Goal: Task Accomplishment & Management: Complete application form

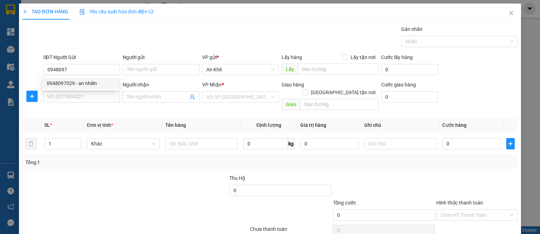
click at [83, 85] on div "0948097029 - an nhiên" at bounding box center [80, 83] width 67 height 8
type input "0948097029"
type input "an nhiên"
type input "0971100039"
type input "[PERSON_NAME]"
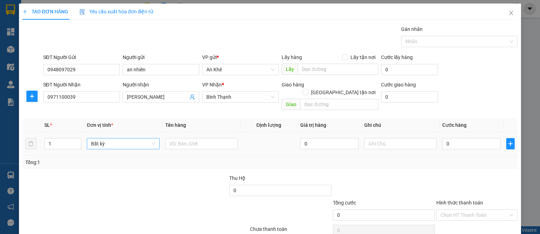
click at [111, 138] on span "Bất kỳ" at bounding box center [123, 143] width 64 height 11
type input "0948097029"
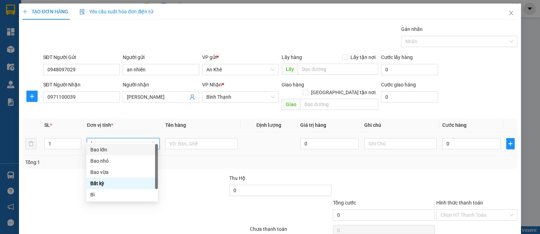
type input "b"
click at [118, 174] on div "Bao vừa" at bounding box center [121, 172] width 63 height 8
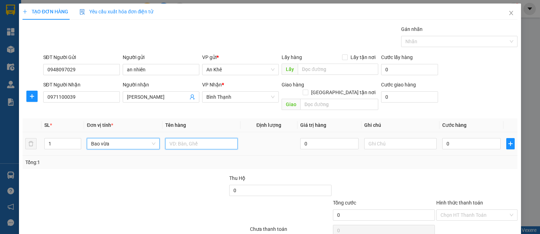
click at [167, 138] on input "text" at bounding box center [201, 143] width 72 height 11
type input "cf"
click at [452, 138] on input "0" at bounding box center [471, 143] width 58 height 11
type input "6"
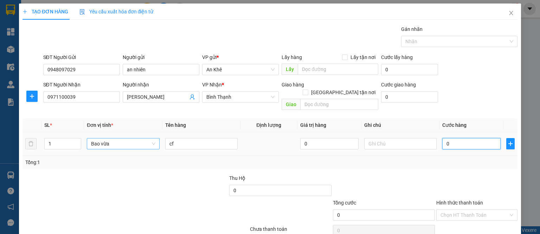
type input "6"
type input "60"
type input "600"
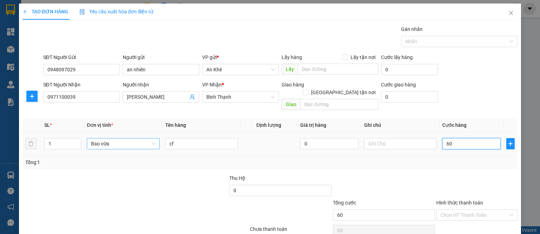
type input "600"
type input "6.000"
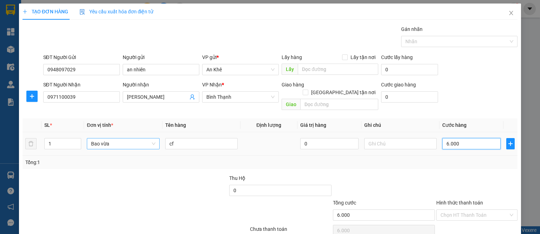
type input "60.000"
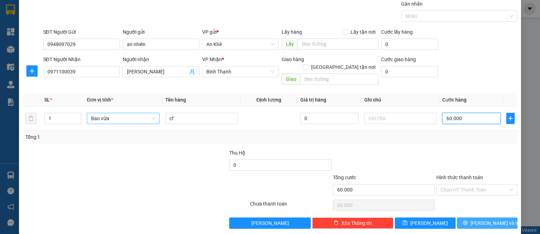
type input "60.000"
click at [503, 218] on button "[PERSON_NAME] và In" at bounding box center [487, 223] width 61 height 11
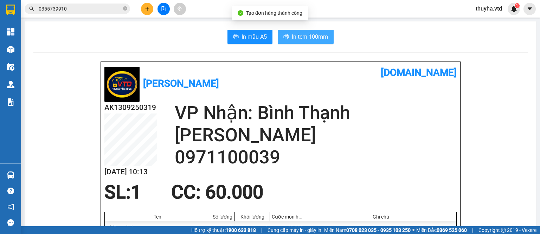
click at [296, 39] on span "In tem 100mm" at bounding box center [310, 36] width 36 height 9
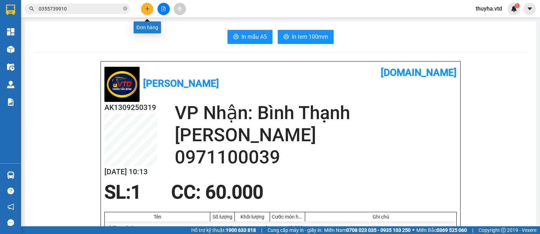
click at [148, 6] on icon "plus" at bounding box center [147, 8] width 5 height 5
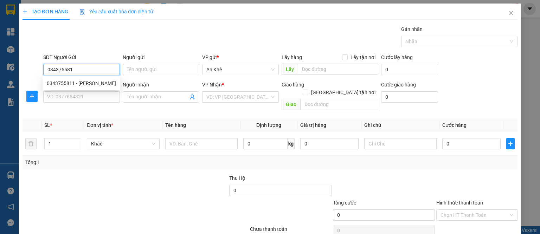
type input "0343755811"
click at [73, 84] on div "0343755811 - [PERSON_NAME]" at bounding box center [81, 83] width 69 height 8
type input "[PERSON_NAME]"
type input "0798066198"
type input "ánh"
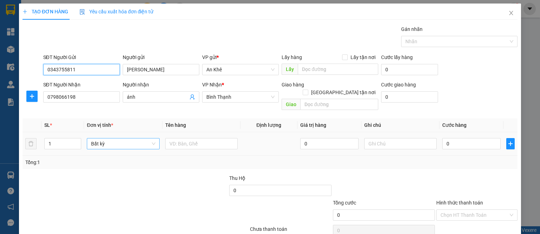
click at [91, 139] on span "Bất kỳ" at bounding box center [123, 143] width 64 height 11
type input "0343755811"
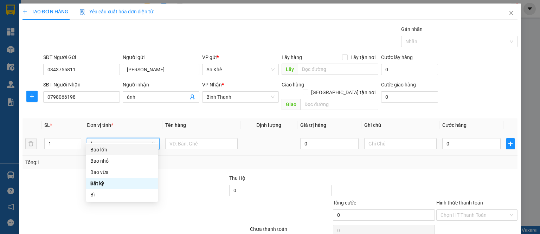
type input "ba"
click at [105, 158] on div "Bao nhỏ" at bounding box center [121, 161] width 63 height 8
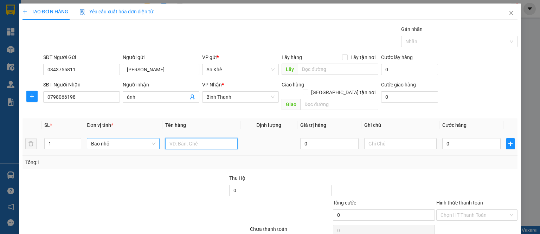
click at [188, 138] on input "text" at bounding box center [201, 143] width 72 height 11
type input "d"
type input "đồ ăn"
click at [475, 138] on input "0" at bounding box center [471, 143] width 58 height 11
type input "4"
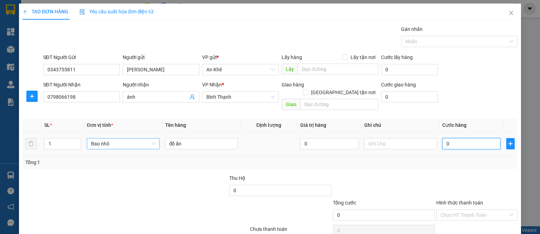
type input "4"
type input "40"
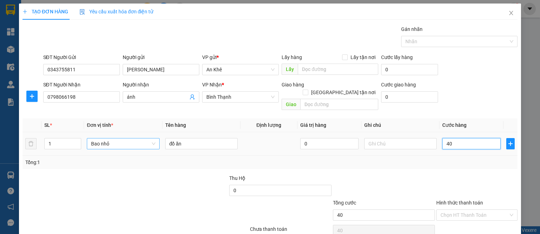
type input "400"
type input "4.000"
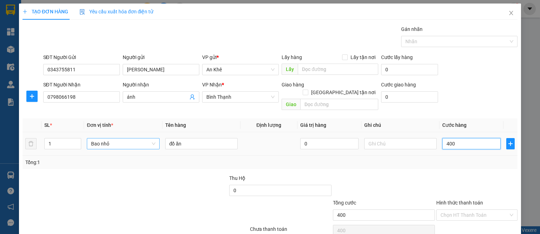
type input "4.000"
type input "40.000"
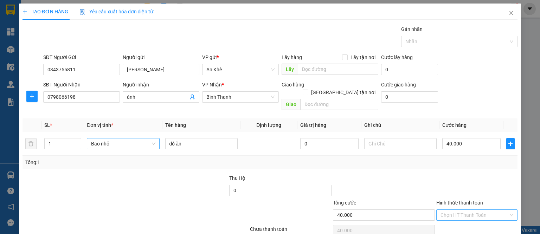
drag, startPoint x: 465, startPoint y: 207, endPoint x: 462, endPoint y: 210, distance: 3.8
click at [464, 210] on input "Hình thức thanh toán" at bounding box center [474, 215] width 68 height 11
click at [455, 221] on div "Tại văn phòng" at bounding box center [472, 221] width 72 height 8
type input "0"
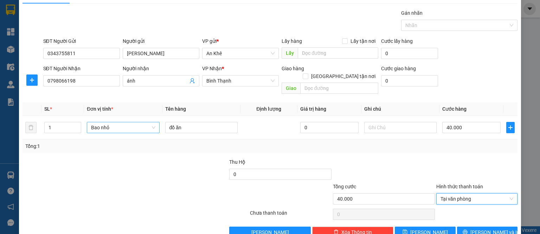
scroll to position [25, 0]
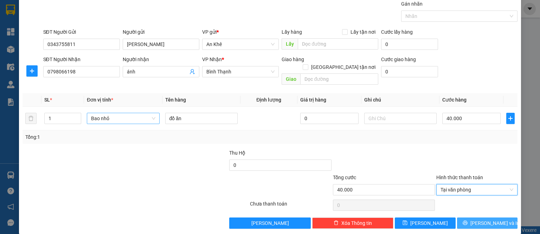
click at [495, 219] on span "[PERSON_NAME] và In" at bounding box center [494, 223] width 49 height 8
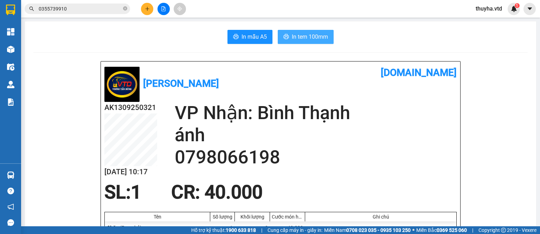
click at [292, 37] on span "In tem 100mm" at bounding box center [310, 36] width 36 height 9
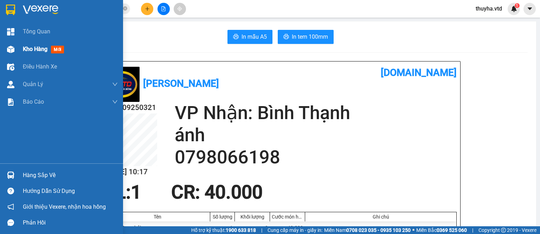
click at [32, 47] on span "Kho hàng" at bounding box center [35, 49] width 25 height 7
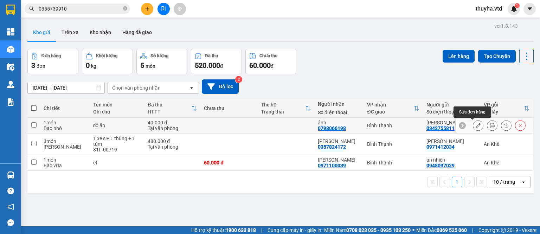
click at [475, 126] on icon at bounding box center [477, 125] width 5 height 5
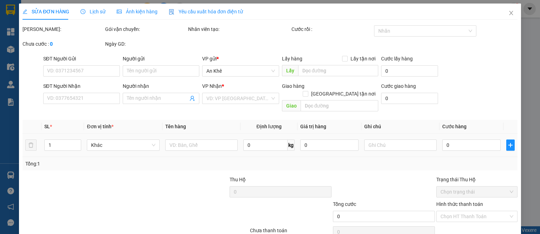
type input "0343755811"
type input "[PERSON_NAME]"
type input "0798066198"
type input "ánh"
type input "40.000"
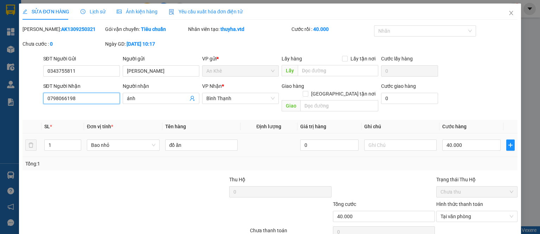
click at [46, 102] on input "0798066198" at bounding box center [81, 98] width 77 height 11
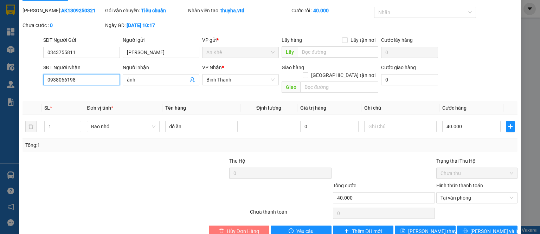
scroll to position [27, 0]
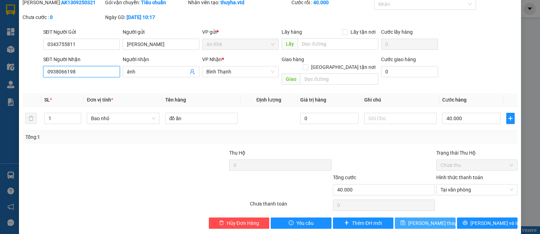
type input "0938066198"
click at [423, 219] on span "[PERSON_NAME] thay đổi" at bounding box center [436, 223] width 56 height 8
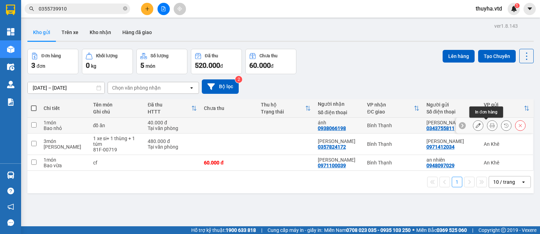
click at [490, 124] on icon at bounding box center [492, 125] width 5 height 5
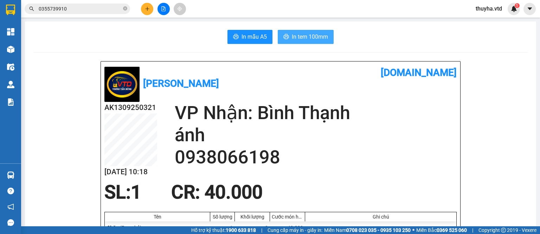
click at [323, 40] on span "In tem 100mm" at bounding box center [310, 36] width 36 height 9
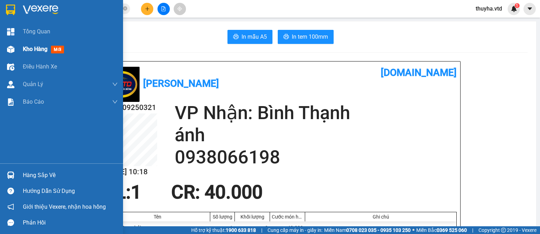
click at [17, 49] on div "Kho hàng mới" at bounding box center [61, 49] width 123 height 18
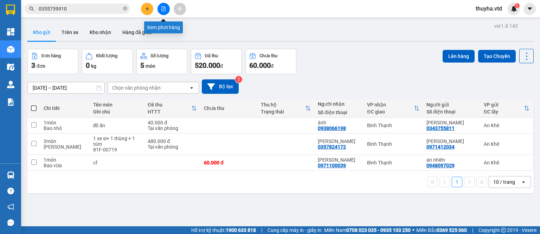
click at [161, 9] on icon "file-add" at bounding box center [163, 8] width 5 height 5
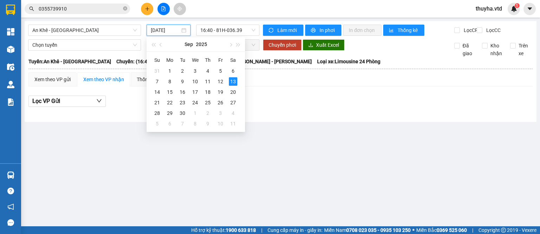
click at [162, 30] on input "[DATE]" at bounding box center [165, 30] width 29 height 8
click at [208, 81] on div "11" at bounding box center [207, 81] width 8 height 8
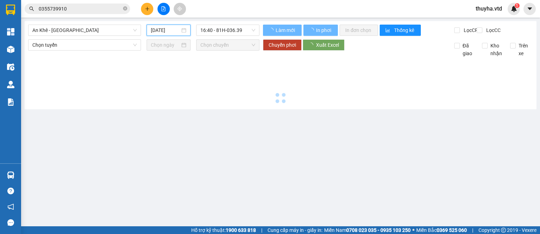
type input "[DATE]"
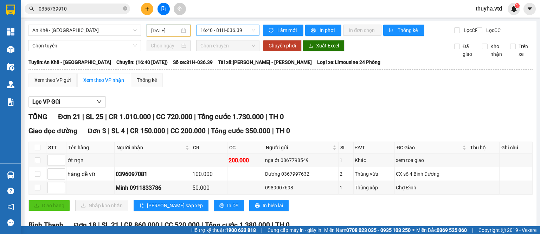
click at [229, 30] on span "16:40 - 81H-036.39" at bounding box center [227, 30] width 55 height 11
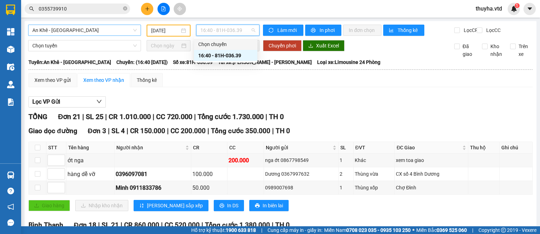
drag, startPoint x: 65, startPoint y: 28, endPoint x: 65, endPoint y: 32, distance: 3.9
click at [65, 28] on span "An Khê - [GEOGRAPHIC_DATA]" at bounding box center [84, 30] width 104 height 11
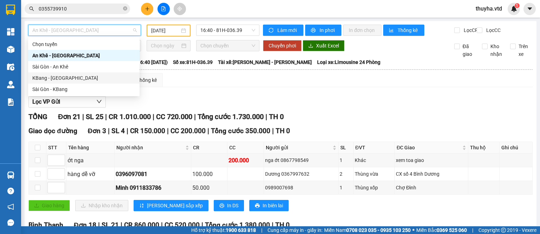
click at [50, 77] on div "KBang - [GEOGRAPHIC_DATA]" at bounding box center [83, 78] width 103 height 8
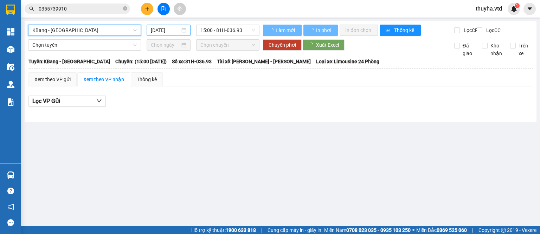
click at [162, 29] on input "[DATE]" at bounding box center [165, 30] width 29 height 8
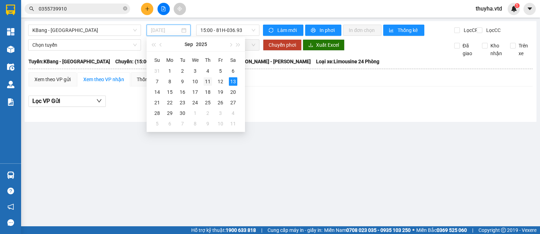
click at [206, 80] on div "11" at bounding box center [207, 81] width 8 height 8
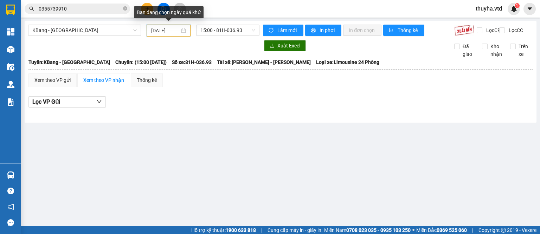
click at [164, 30] on input "[DATE]" at bounding box center [165, 31] width 28 height 8
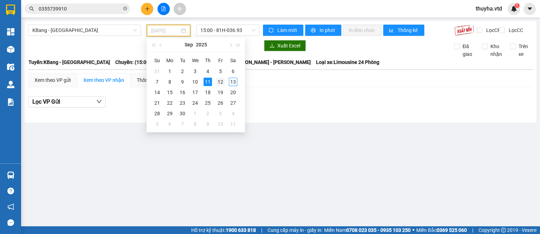
click at [218, 82] on div "12" at bounding box center [220, 82] width 8 height 8
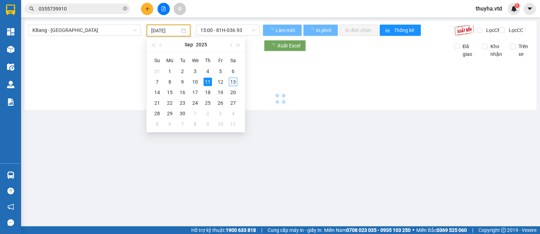
type input "[DATE]"
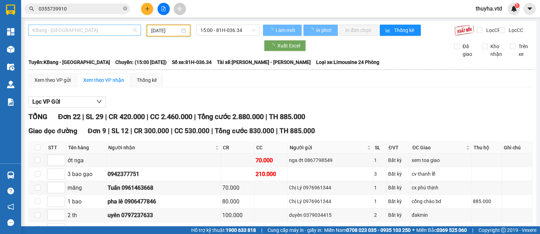
click at [45, 31] on span "KBang - [GEOGRAPHIC_DATA]" at bounding box center [84, 30] width 104 height 11
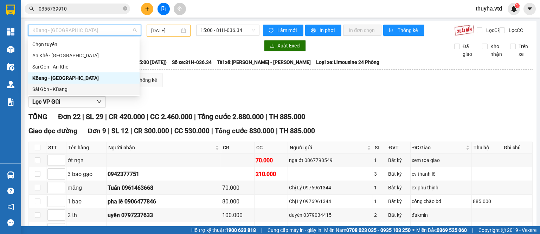
click at [58, 89] on div "Sài Gòn - KBang" at bounding box center [83, 89] width 103 height 8
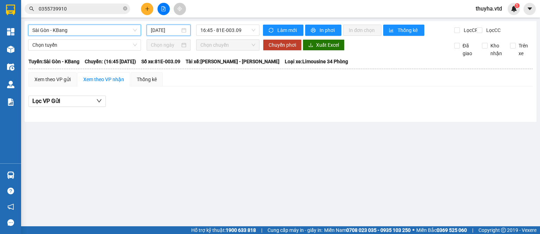
click at [160, 30] on input "[DATE]" at bounding box center [165, 30] width 29 height 8
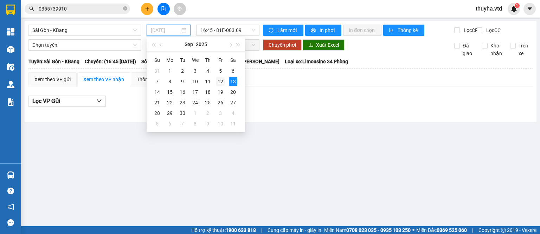
click at [221, 81] on div "12" at bounding box center [220, 81] width 8 height 8
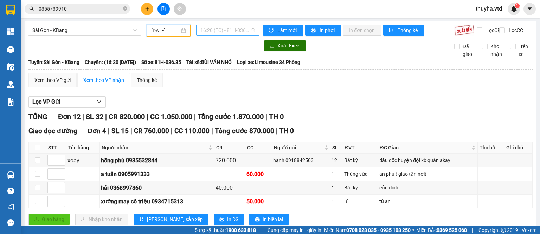
click at [230, 31] on span "16:20 (TC) - 81H-036.35" at bounding box center [227, 30] width 55 height 11
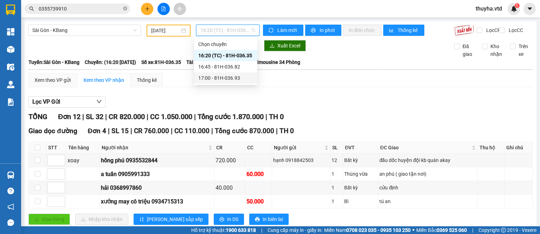
click at [234, 77] on div "17:00 - 81H-036.93" at bounding box center [225, 78] width 55 height 8
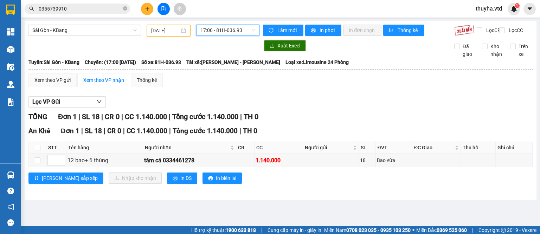
click at [178, 27] on input "[DATE]" at bounding box center [165, 31] width 28 height 8
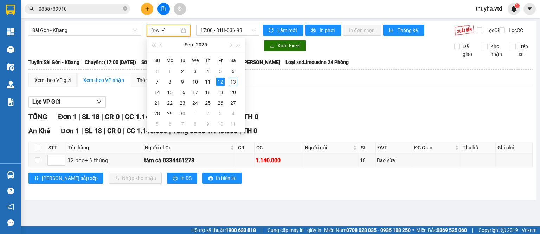
type input "[DATE]"
click at [67, 29] on span "Sài Gòn - KBang" at bounding box center [84, 30] width 104 height 11
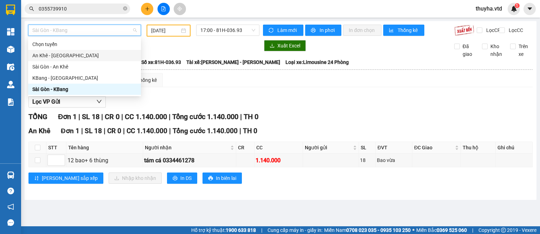
drag, startPoint x: 50, startPoint y: 57, endPoint x: 70, endPoint y: 54, distance: 20.6
click at [50, 57] on div "An Khê - [GEOGRAPHIC_DATA]" at bounding box center [84, 56] width 104 height 8
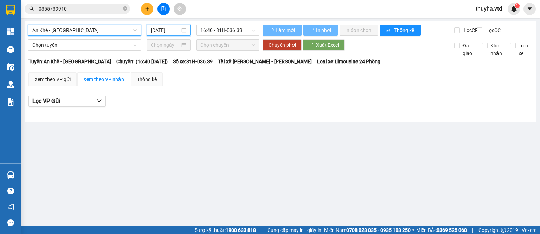
click at [163, 28] on input "[DATE]" at bounding box center [165, 30] width 29 height 8
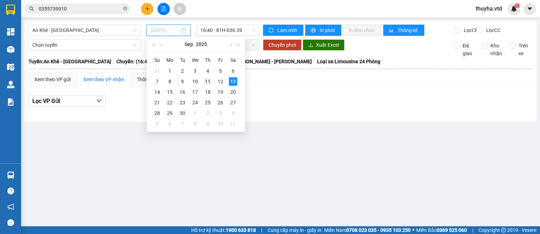
click at [206, 81] on div "11" at bounding box center [207, 81] width 8 height 8
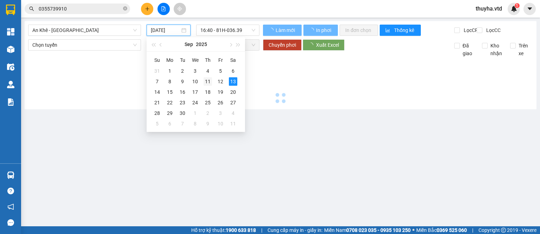
type input "[DATE]"
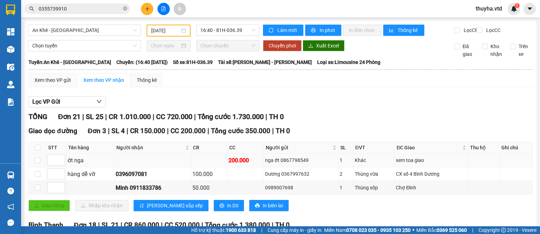
click at [299, 162] on div "nga ớt 0867798549" at bounding box center [301, 160] width 72 height 8
copy div "0867798549"
click at [59, 8] on input "0355739910" at bounding box center [80, 9] width 83 height 8
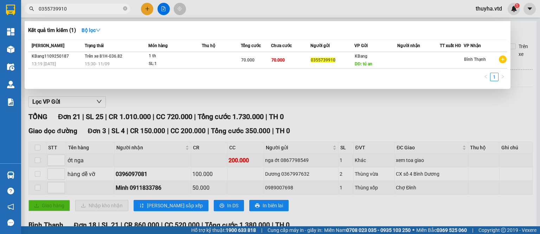
click at [59, 8] on input "0355739910" at bounding box center [80, 9] width 83 height 8
paste input "867798549"
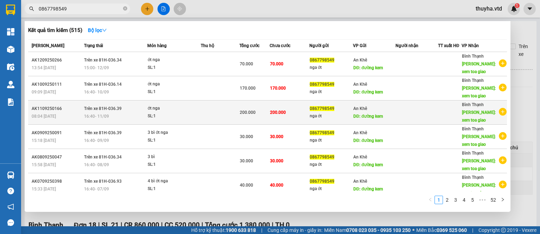
type input "0867798549"
click at [95, 117] on span "16:40 [DATE]" at bounding box center [96, 116] width 25 height 5
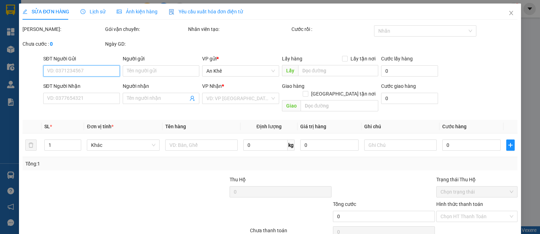
type input "0867798549"
type input "nga ớt"
type input "đường kem"
type input "xem toa giao"
type input "200.000"
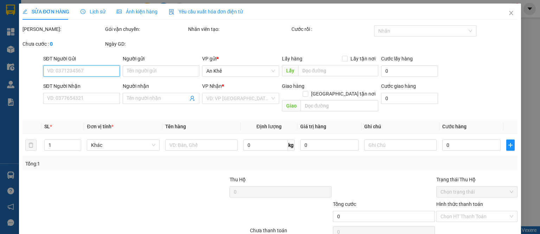
type input "200.000"
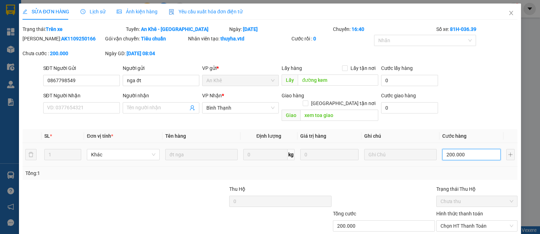
click at [455, 149] on input "200.000" at bounding box center [471, 154] width 58 height 11
type input "1"
type input "18"
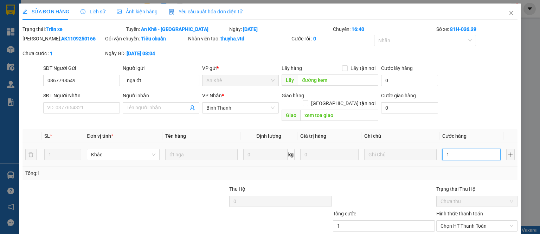
type input "18"
type input "180"
type input "1.800"
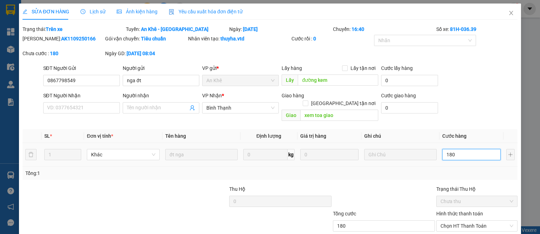
type input "1.800"
type input "18.000"
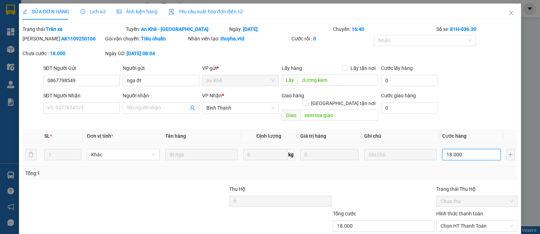
type input "180.000"
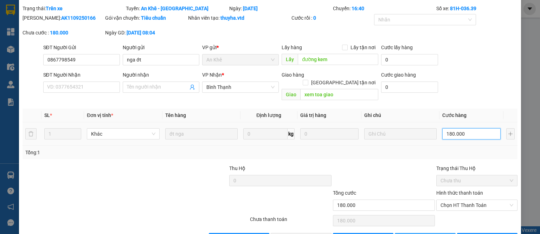
scroll to position [37, 0]
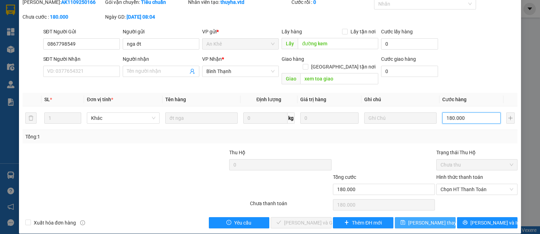
type input "180.000"
click at [417, 219] on span "[PERSON_NAME] thay đổi" at bounding box center [436, 223] width 56 height 8
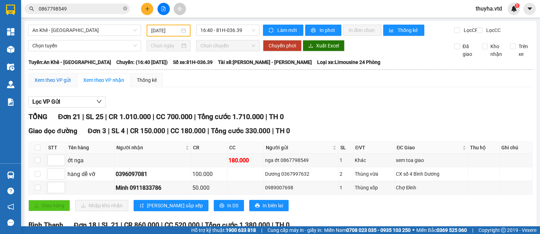
click at [57, 82] on div "Xem theo VP gửi" at bounding box center [52, 80] width 36 height 8
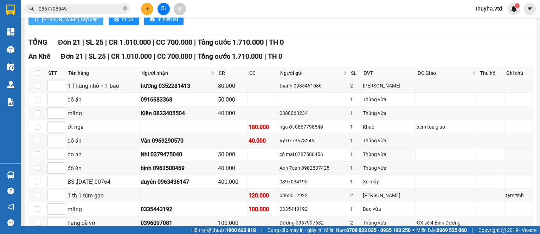
scroll to position [45, 0]
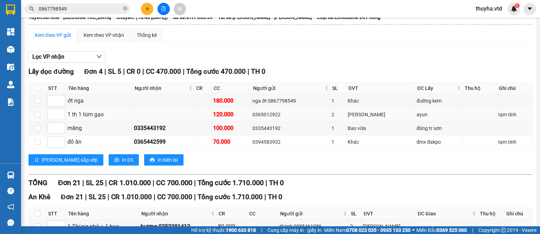
click at [274, 118] on div "0365012922" at bounding box center [290, 115] width 77 height 8
copy div "0365012922"
click at [72, 11] on input "0867798549" at bounding box center [80, 9] width 83 height 8
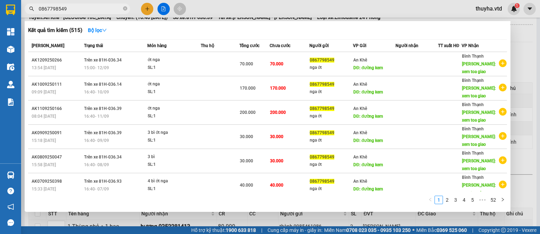
click at [72, 11] on input "0867798549" at bounding box center [80, 9] width 83 height 8
paste input "365012922"
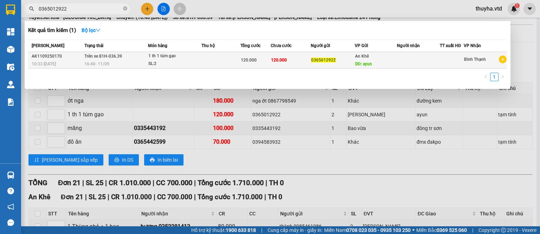
type input "0365012922"
click at [254, 58] on span "120.000" at bounding box center [249, 60] width 16 height 5
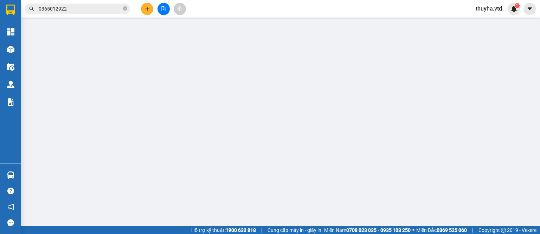
type input "0365012922"
type input "ayun"
type input "120.000"
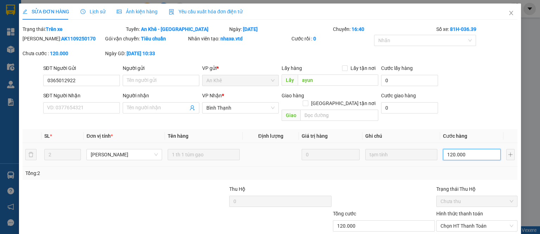
click at [465, 149] on input "120.000" at bounding box center [472, 154] width 58 height 11
type input "8"
type input "80"
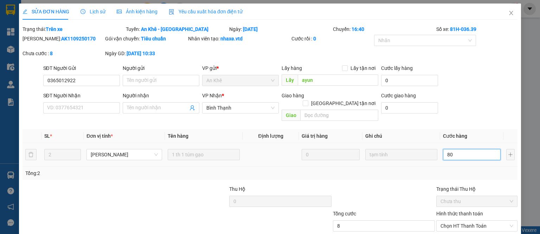
type input "80"
type input "800"
type input "8.000"
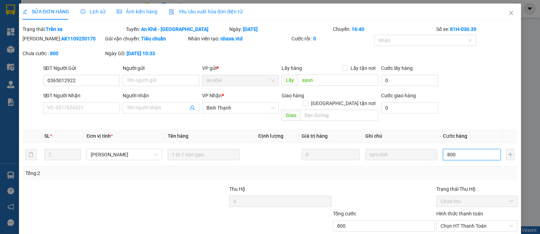
type input "8.000"
type input "80.000"
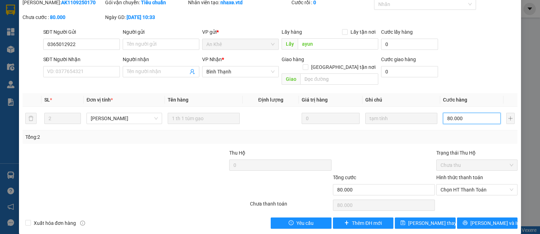
scroll to position [37, 0]
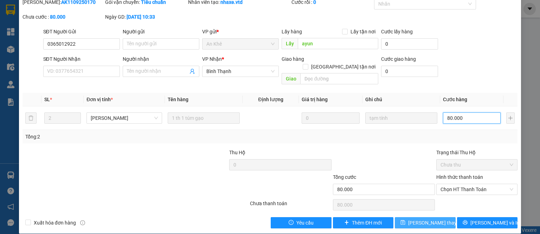
type input "80.000"
click at [427, 219] on span "[PERSON_NAME] thay đổi" at bounding box center [436, 223] width 56 height 8
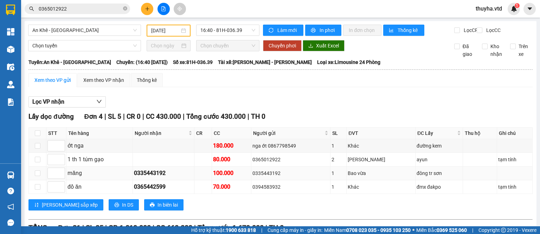
click at [281, 177] on div "0335443192" at bounding box center [290, 173] width 77 height 8
copy div "0335443192"
click at [90, 11] on input "0365012922" at bounding box center [80, 9] width 83 height 8
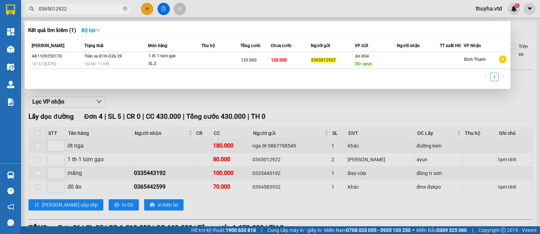
click at [90, 11] on input "0365012922" at bounding box center [80, 9] width 83 height 8
paste input "3544319"
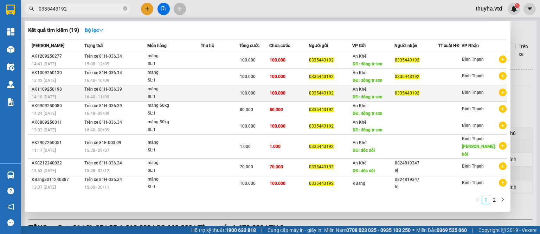
type input "0335443192"
click at [113, 97] on div "16:40 [DATE]" at bounding box center [115, 97] width 62 height 8
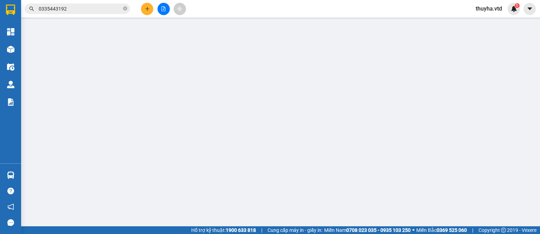
type input "0335443192"
type input "đông tr sơn"
type input "0335443192"
type input "100.000"
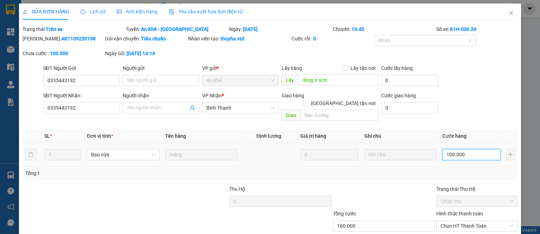
click at [457, 149] on input "100.000" at bounding box center [471, 154] width 58 height 11
type input "8"
type input "80"
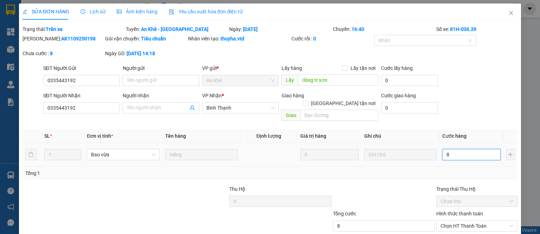
type input "80"
type input "800"
type input "8.000"
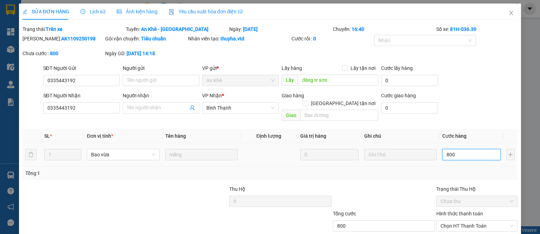
type input "8.000"
type input "80.000"
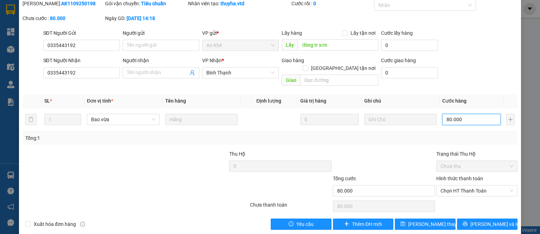
scroll to position [37, 0]
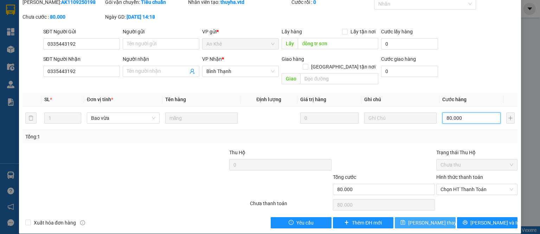
type input "80.000"
click at [430, 219] on span "[PERSON_NAME] thay đổi" at bounding box center [436, 223] width 56 height 8
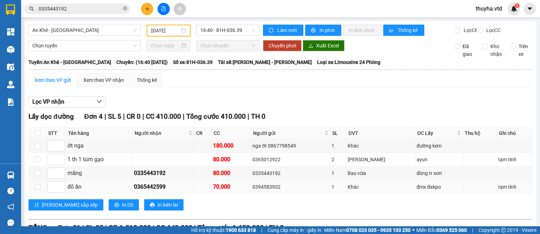
click at [276, 190] on div "0394583932" at bounding box center [290, 187] width 77 height 8
copy div "0394583932"
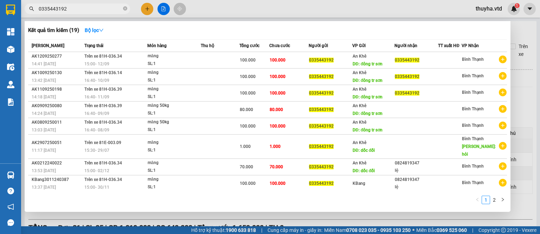
click at [79, 12] on input "0335443192" at bounding box center [80, 9] width 83 height 8
paste input "9458393"
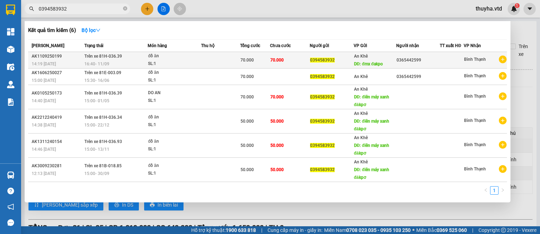
type input "0394583932"
click at [224, 63] on td at bounding box center [220, 60] width 39 height 17
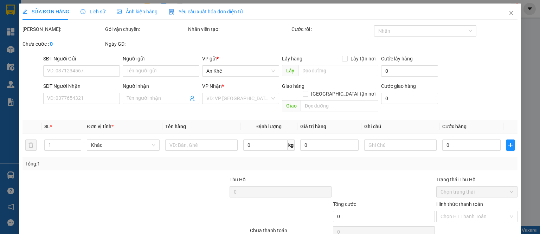
type input "0394583932"
type input "đmx đakpo"
type input "0365442599"
type input "70.000"
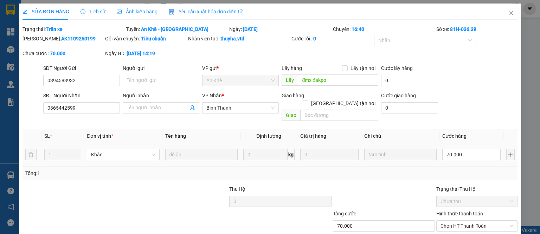
click at [465, 153] on div "70.000" at bounding box center [471, 155] width 58 height 14
click at [464, 149] on input "70.000" at bounding box center [471, 154] width 58 height 11
type input "6"
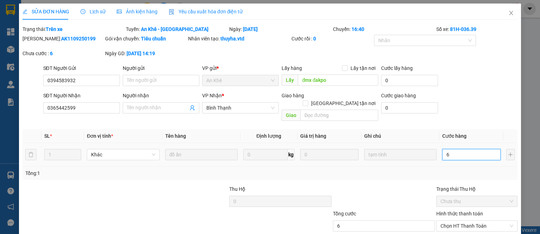
type input "60"
type input "600"
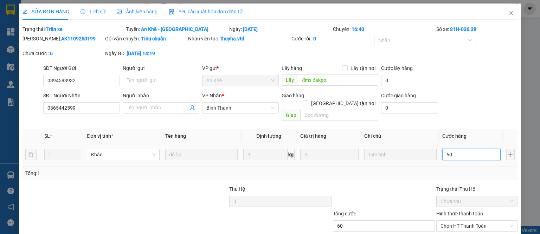
type input "600"
type input "6.000"
type input "60.000"
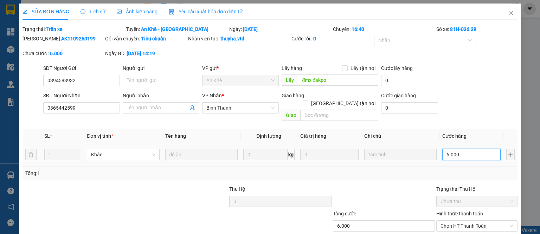
type input "60.000"
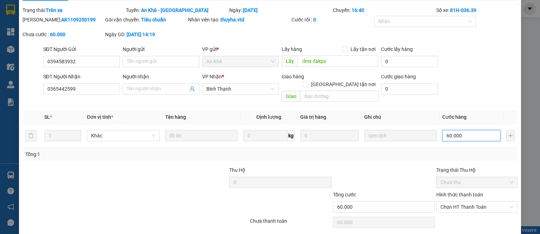
scroll to position [37, 0]
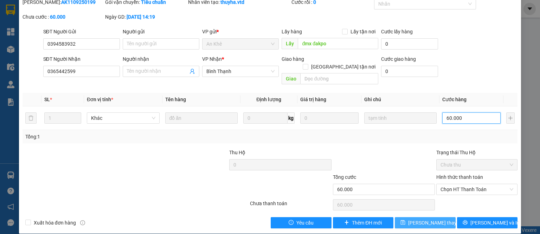
type input "60.000"
click at [430, 219] on span "[PERSON_NAME] thay đổi" at bounding box center [436, 223] width 56 height 8
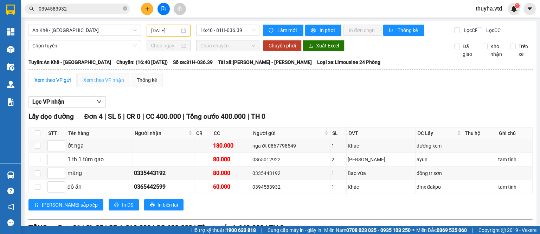
click at [108, 81] on div "Xem theo VP nhận" at bounding box center [103, 80] width 53 height 14
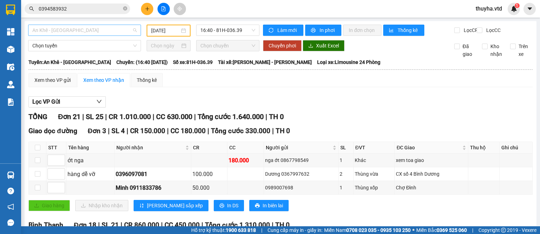
drag, startPoint x: 54, startPoint y: 30, endPoint x: 56, endPoint y: 72, distance: 42.2
click at [54, 31] on span "An Khê - [GEOGRAPHIC_DATA]" at bounding box center [84, 30] width 104 height 11
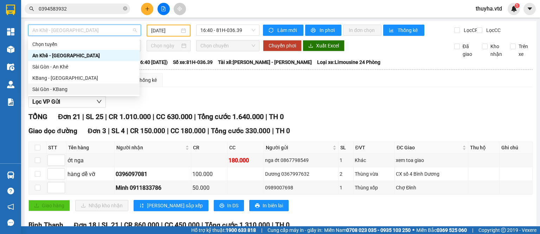
click at [55, 86] on div "Sài Gòn - KBang" at bounding box center [83, 89] width 103 height 8
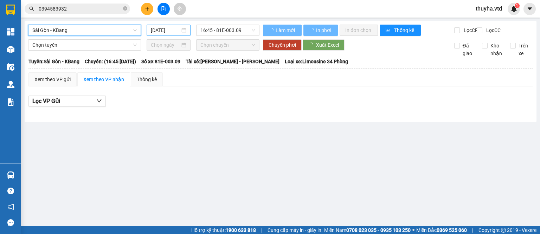
click at [163, 31] on input "[DATE]" at bounding box center [165, 30] width 29 height 8
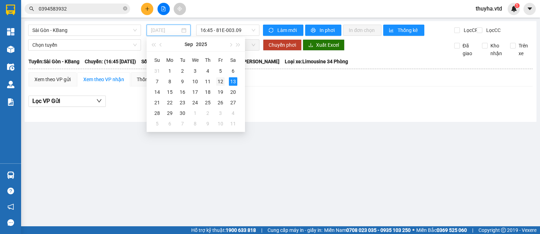
click at [221, 82] on div "12" at bounding box center [220, 81] width 8 height 8
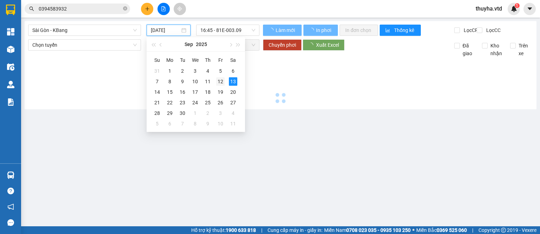
type input "[DATE]"
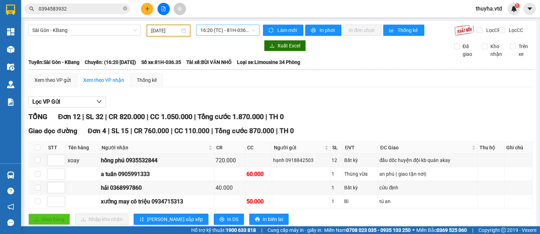
click at [223, 30] on span "16:20 (TC) - 81H-036.35" at bounding box center [227, 30] width 55 height 11
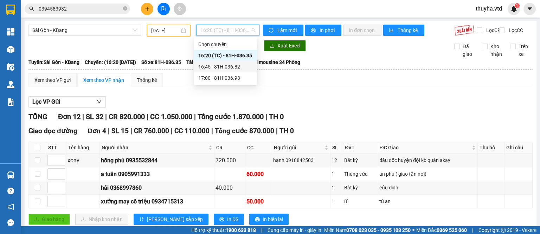
click at [228, 65] on div "16:45 - 81H-036.82" at bounding box center [225, 67] width 55 height 8
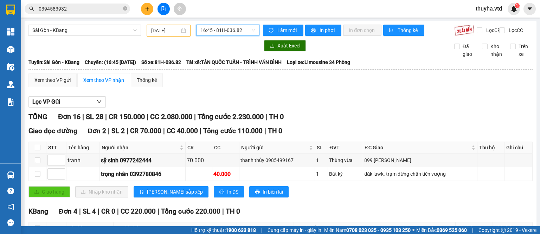
drag, startPoint x: 210, startPoint y: 27, endPoint x: 221, endPoint y: 45, distance: 20.8
click at [212, 30] on span "16:45 - 81H-036.82" at bounding box center [227, 30] width 55 height 11
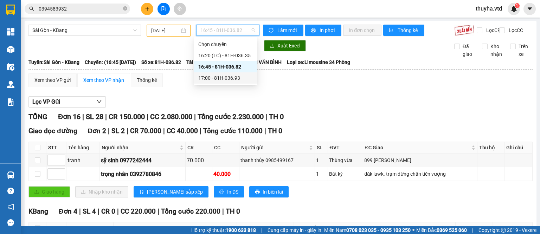
click at [226, 79] on div "17:00 - 81H-036.93" at bounding box center [225, 78] width 55 height 8
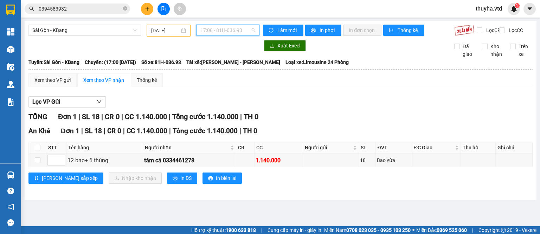
click at [226, 32] on span "17:00 - 81H-036.93" at bounding box center [227, 30] width 55 height 11
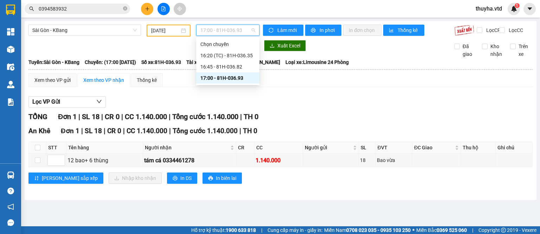
drag, startPoint x: 66, startPoint y: 28, endPoint x: 67, endPoint y: 41, distance: 13.7
click at [67, 32] on span "Sài Gòn - KBang" at bounding box center [84, 30] width 104 height 11
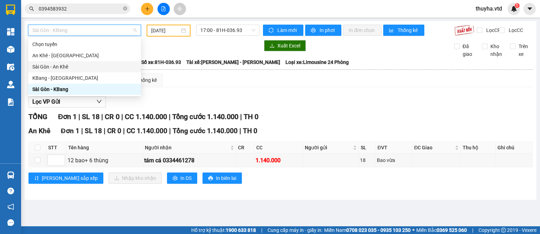
drag, startPoint x: 55, startPoint y: 68, endPoint x: 77, endPoint y: 56, distance: 25.0
click at [56, 65] on div "Sài Gòn - An Khê" at bounding box center [84, 67] width 104 height 8
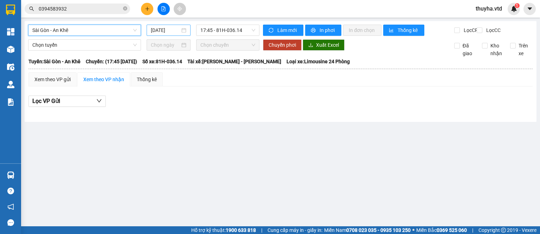
click at [160, 28] on input "[DATE]" at bounding box center [165, 30] width 29 height 8
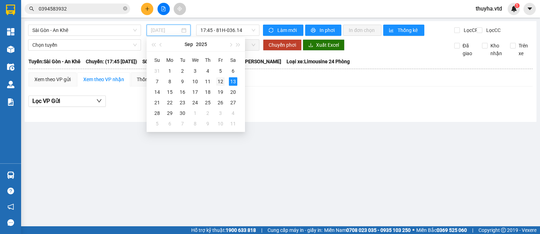
click at [221, 79] on div "12" at bounding box center [220, 81] width 8 height 8
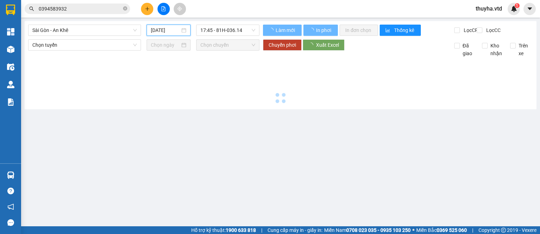
type input "[DATE]"
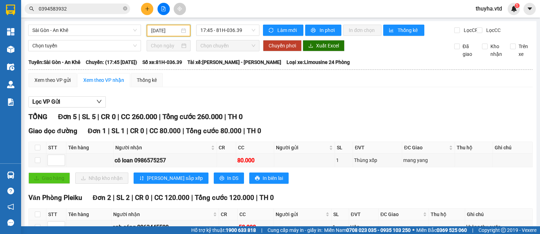
click at [144, 8] on button at bounding box center [147, 9] width 12 height 12
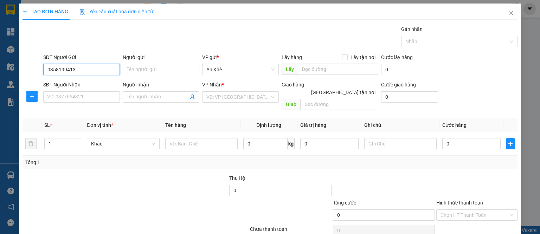
type input "0358199413"
click at [143, 69] on input "Người gửi" at bounding box center [161, 69] width 77 height 11
type input "C Thu"
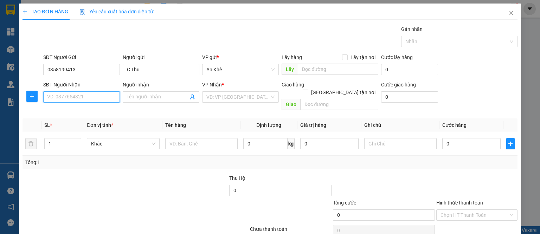
click at [93, 98] on input "SĐT Người Nhận" at bounding box center [81, 96] width 77 height 11
click at [104, 112] on div "0388652351 - Dũng Phê" at bounding box center [80, 111] width 67 height 8
type input "0388652351"
type input "Dũng Phê"
click at [98, 138] on span "Bất kỳ" at bounding box center [123, 143] width 64 height 11
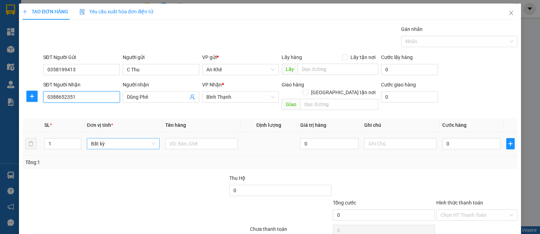
type input "0388652351"
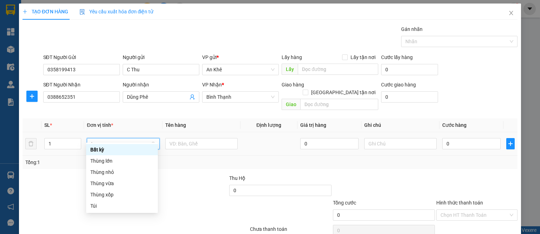
click at [105, 139] on input "t" at bounding box center [120, 143] width 59 height 11
type input "b"
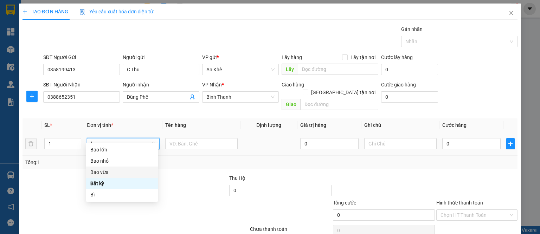
click at [102, 172] on div "Bao vừa" at bounding box center [121, 172] width 63 height 8
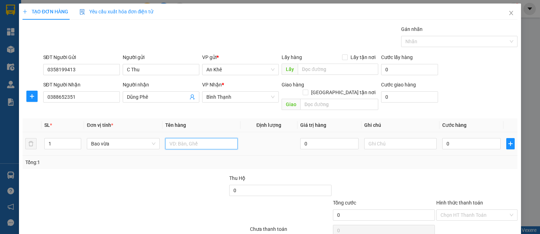
click at [177, 138] on input "text" at bounding box center [201, 143] width 72 height 11
type input "d"
type input "đồ ăn"
click at [477, 137] on div "0" at bounding box center [471, 144] width 58 height 14
click at [475, 138] on input "0" at bounding box center [471, 143] width 58 height 11
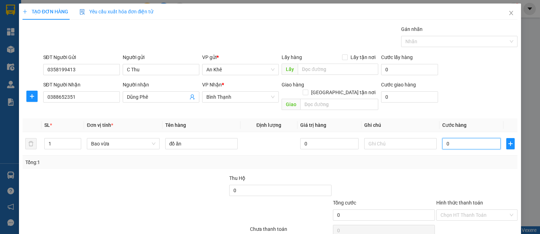
type input "5"
type input "50"
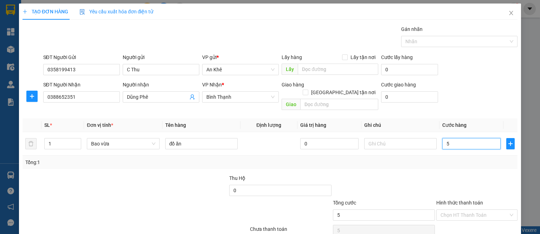
type input "50"
type input "500"
type input "5.000"
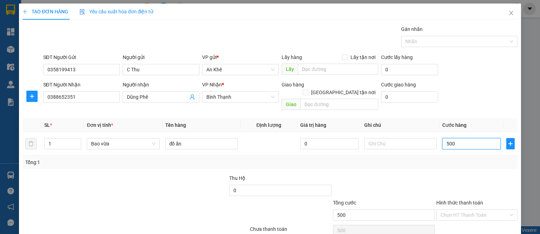
type input "5.000"
type input "50.000"
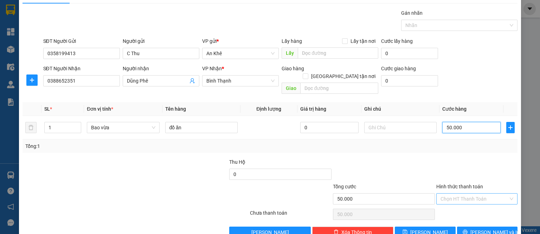
scroll to position [25, 0]
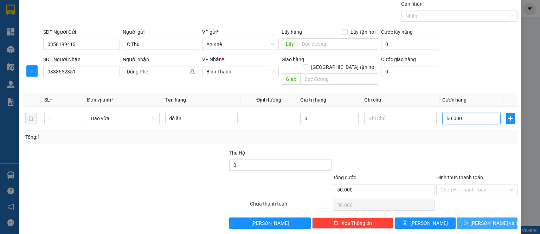
type input "50.000"
click at [479, 219] on span "[PERSON_NAME] và In" at bounding box center [494, 223] width 49 height 8
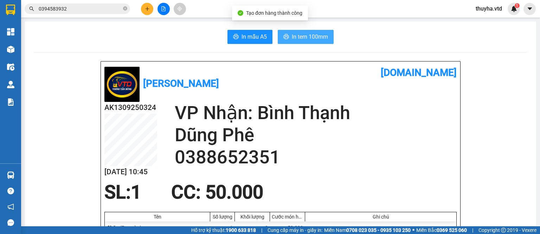
click at [292, 34] on span "In tem 100mm" at bounding box center [310, 36] width 36 height 9
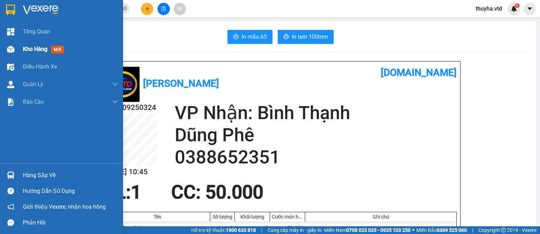
click at [15, 50] on div at bounding box center [11, 49] width 12 height 12
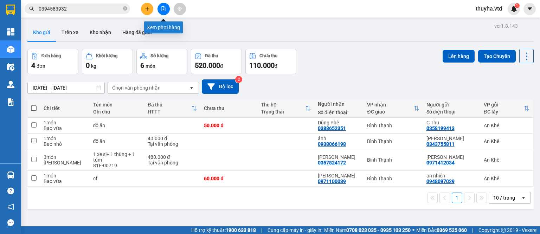
click at [161, 6] on icon "file-add" at bounding box center [163, 8] width 5 height 5
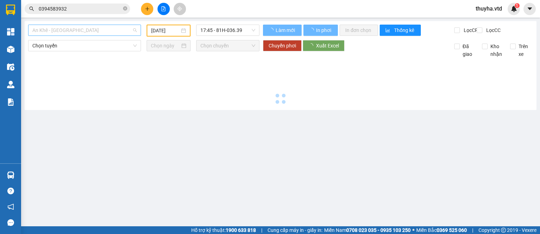
drag, startPoint x: 50, startPoint y: 31, endPoint x: 66, endPoint y: 56, distance: 29.4
click at [51, 31] on span "An Khê - [GEOGRAPHIC_DATA]" at bounding box center [84, 30] width 104 height 11
type input "[DATE]"
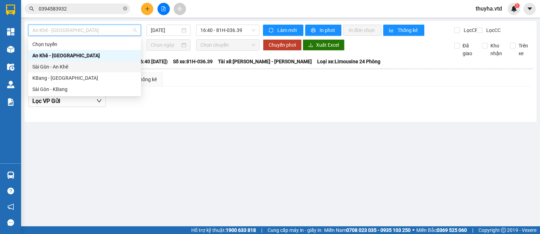
click at [60, 68] on div "Sài Gòn - An Khê" at bounding box center [84, 67] width 104 height 8
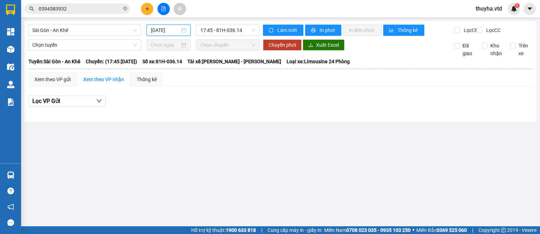
click at [161, 30] on input "[DATE]" at bounding box center [165, 30] width 29 height 8
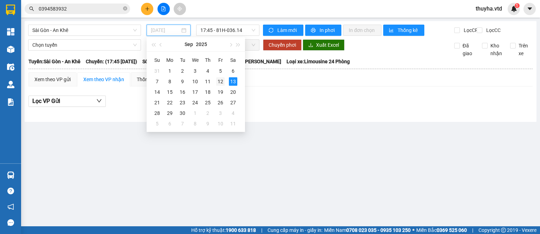
click at [220, 79] on div "12" at bounding box center [220, 81] width 8 height 8
type input "[DATE]"
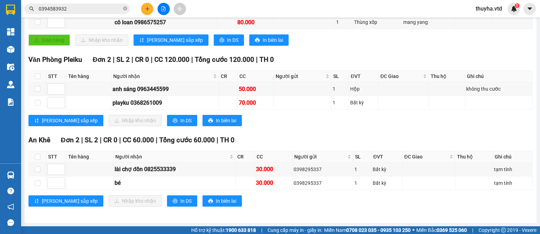
scroll to position [71, 0]
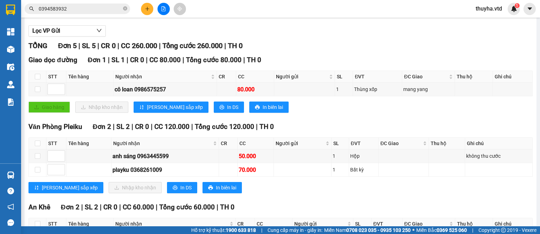
click at [77, 9] on input "0394583932" at bounding box center [80, 9] width 83 height 8
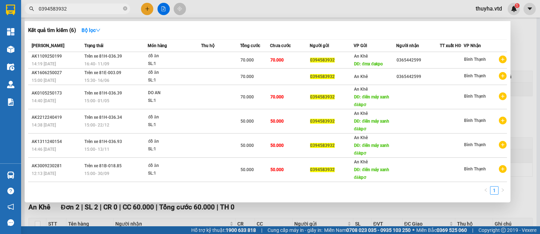
click at [77, 9] on input "0394583932" at bounding box center [80, 9] width 83 height 8
paste input "969290570"
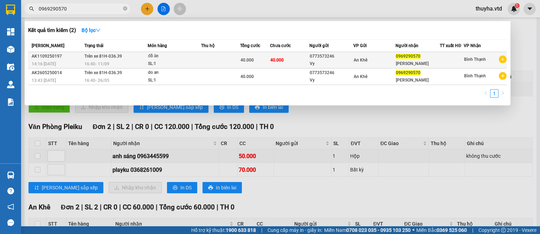
type input "0969290570"
click at [95, 62] on span "16:40 [DATE]" at bounding box center [96, 63] width 25 height 5
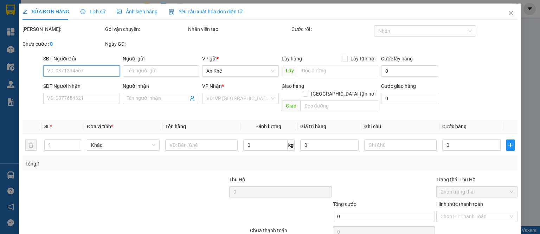
type input "0773573246"
type input "Vy"
type input "0969290570"
type input "[PERSON_NAME]"
type input "40.000"
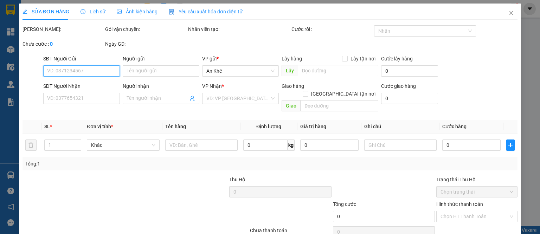
type input "40.000"
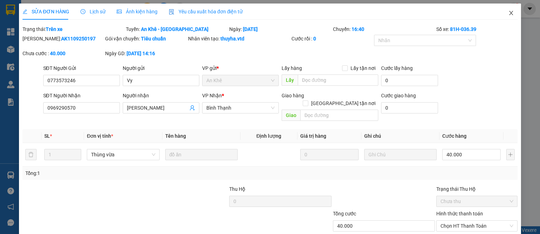
click at [508, 12] on icon "close" at bounding box center [511, 13] width 6 height 6
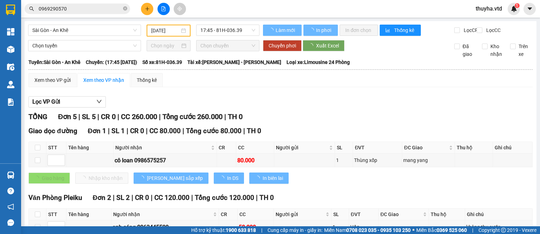
click at [150, 9] on button at bounding box center [147, 9] width 12 height 12
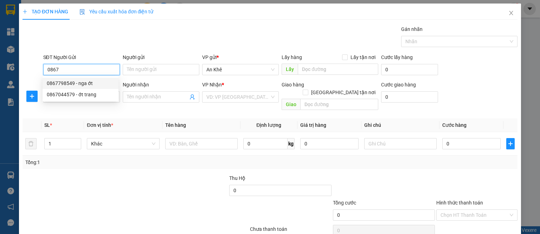
click at [84, 82] on div "0867798549 - nga ớt" at bounding box center [80, 83] width 67 height 8
type input "0867798549"
type input "nga ớt"
type input "đường kem"
type input "xem toa giao"
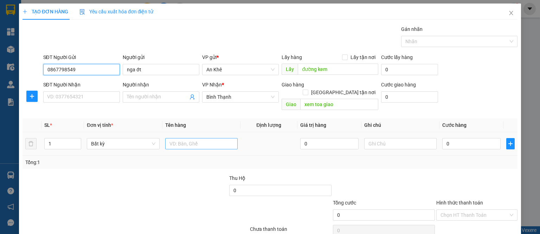
type input "0867798549"
click at [182, 138] on input "text" at bounding box center [201, 143] width 72 height 11
click at [454, 138] on input "0" at bounding box center [471, 143] width 58 height 11
type input "2"
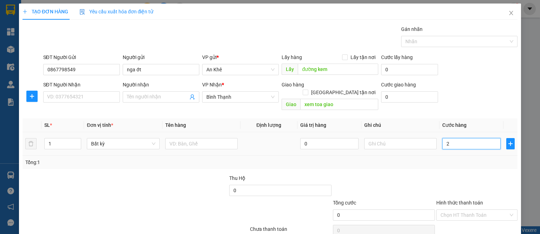
type input "2"
type input "20"
type input "200"
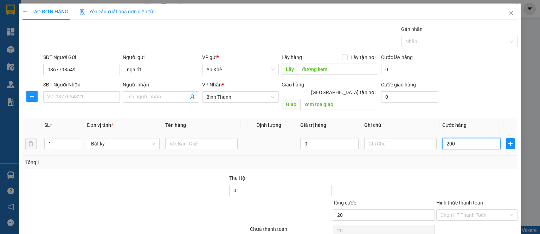
type input "200"
type input "2.000"
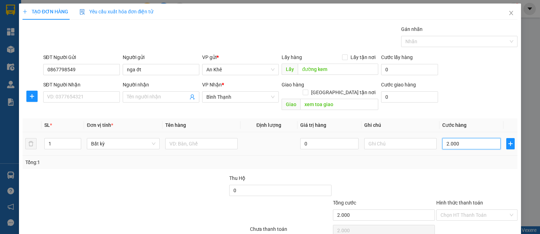
type input "20.000"
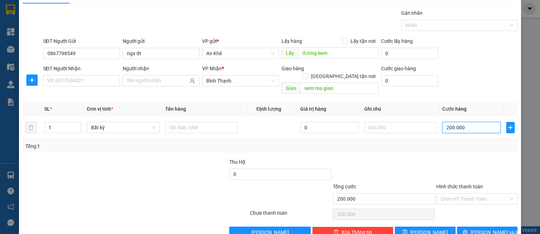
scroll to position [25, 0]
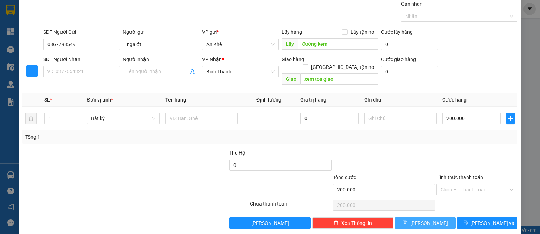
click at [426, 219] on span "[PERSON_NAME]" at bounding box center [429, 223] width 38 height 8
